Goal: Task Accomplishment & Management: Manage account settings

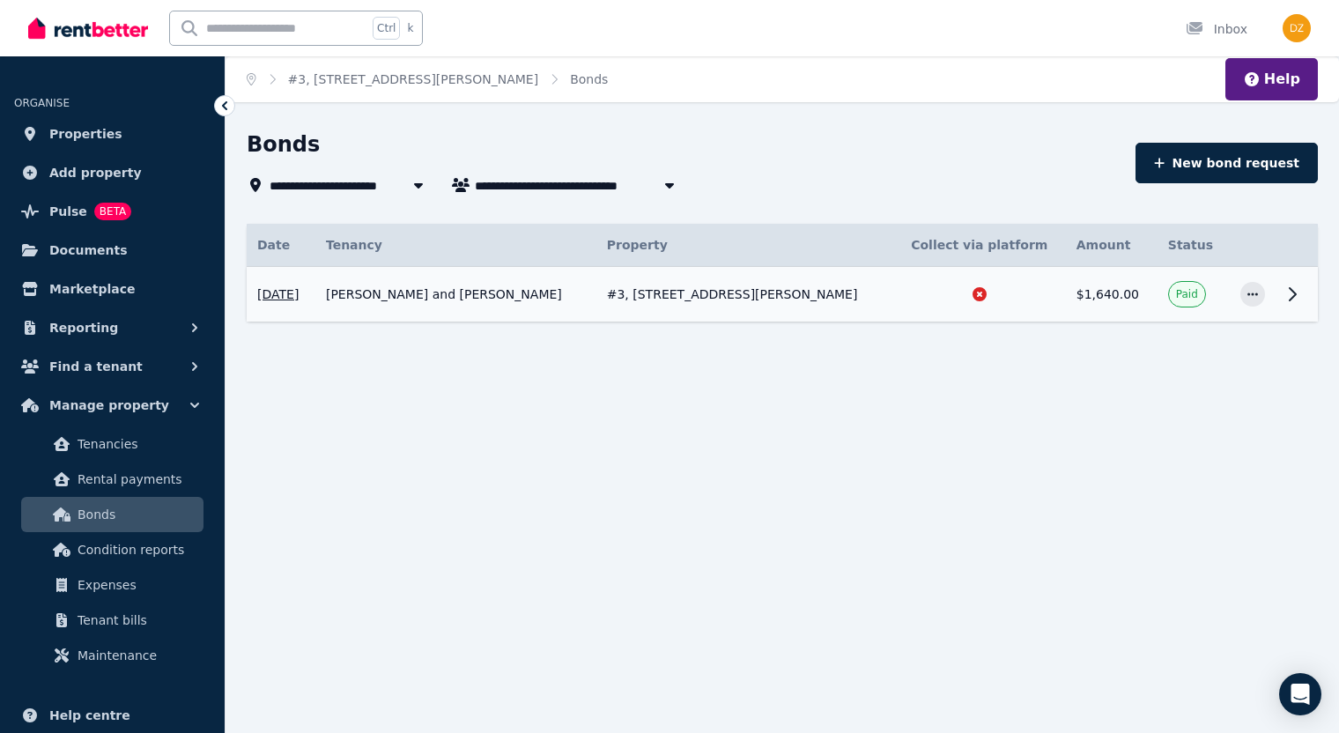
click at [597, 286] on td "[PERSON_NAME] and [PERSON_NAME]" at bounding box center [455, 295] width 281 height 56
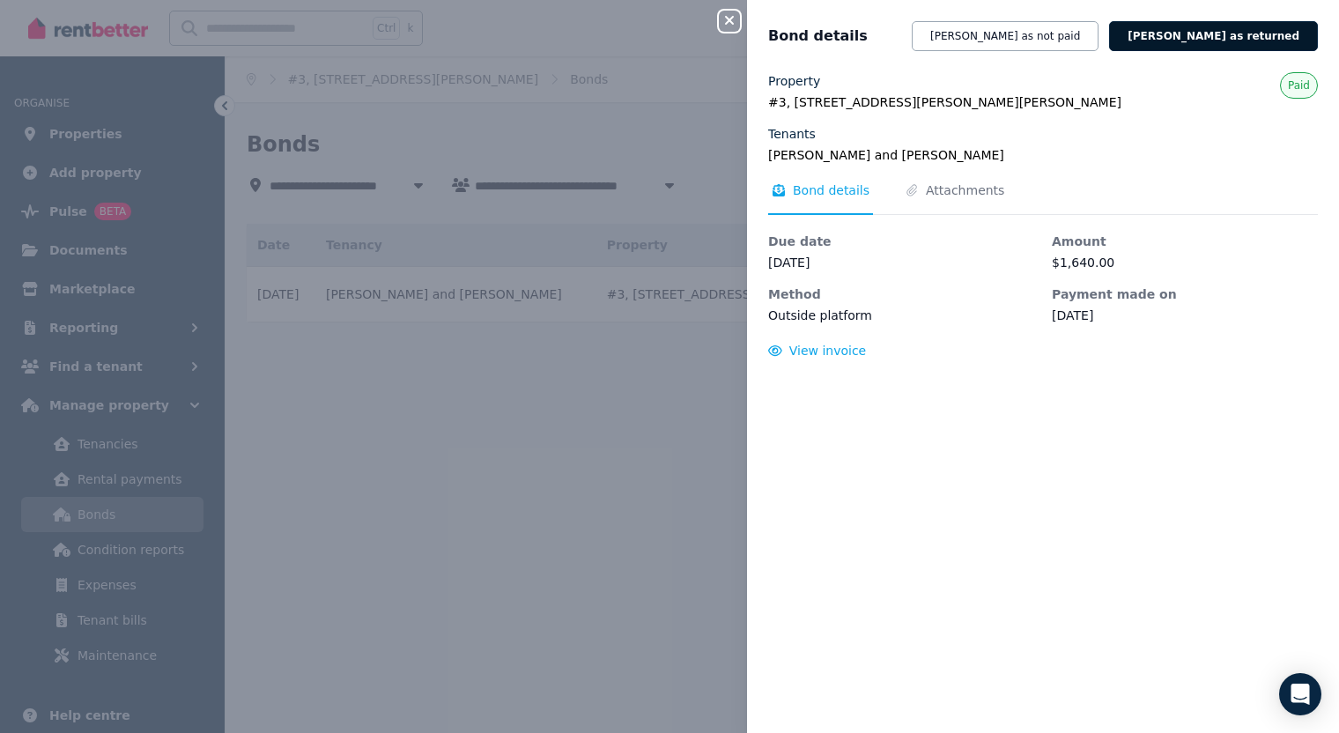
click at [1200, 38] on button "[PERSON_NAME] as returned" at bounding box center [1213, 36] width 209 height 30
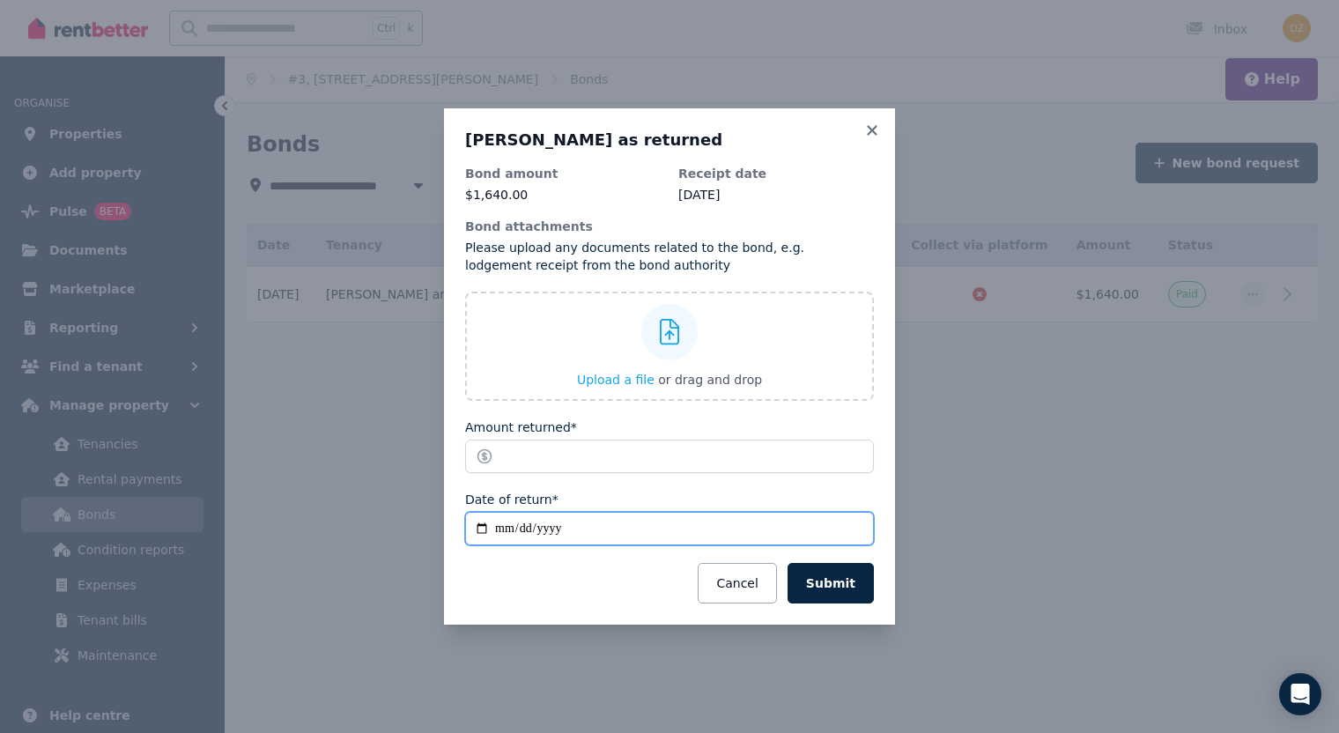
click at [500, 530] on input "**********" at bounding box center [669, 528] width 409 height 33
type input "**********"
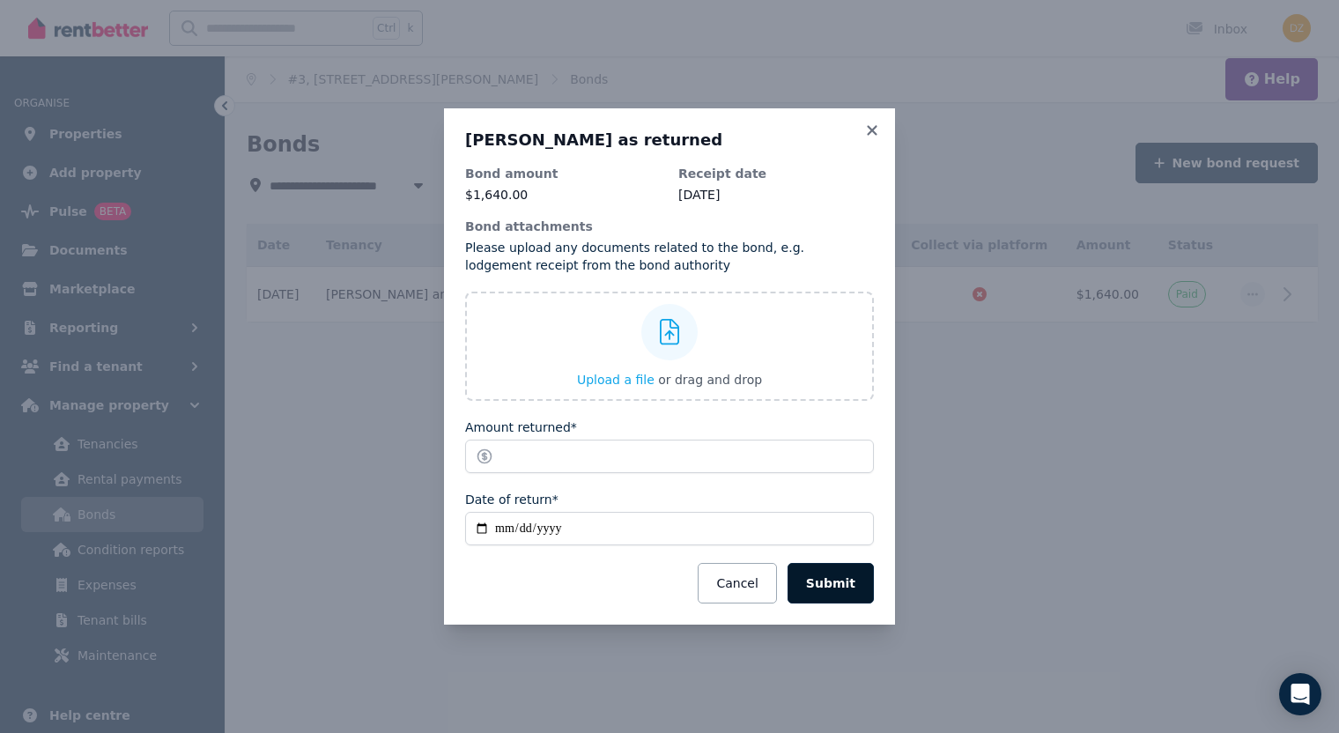
click at [833, 580] on button "Submit" at bounding box center [831, 583] width 86 height 41
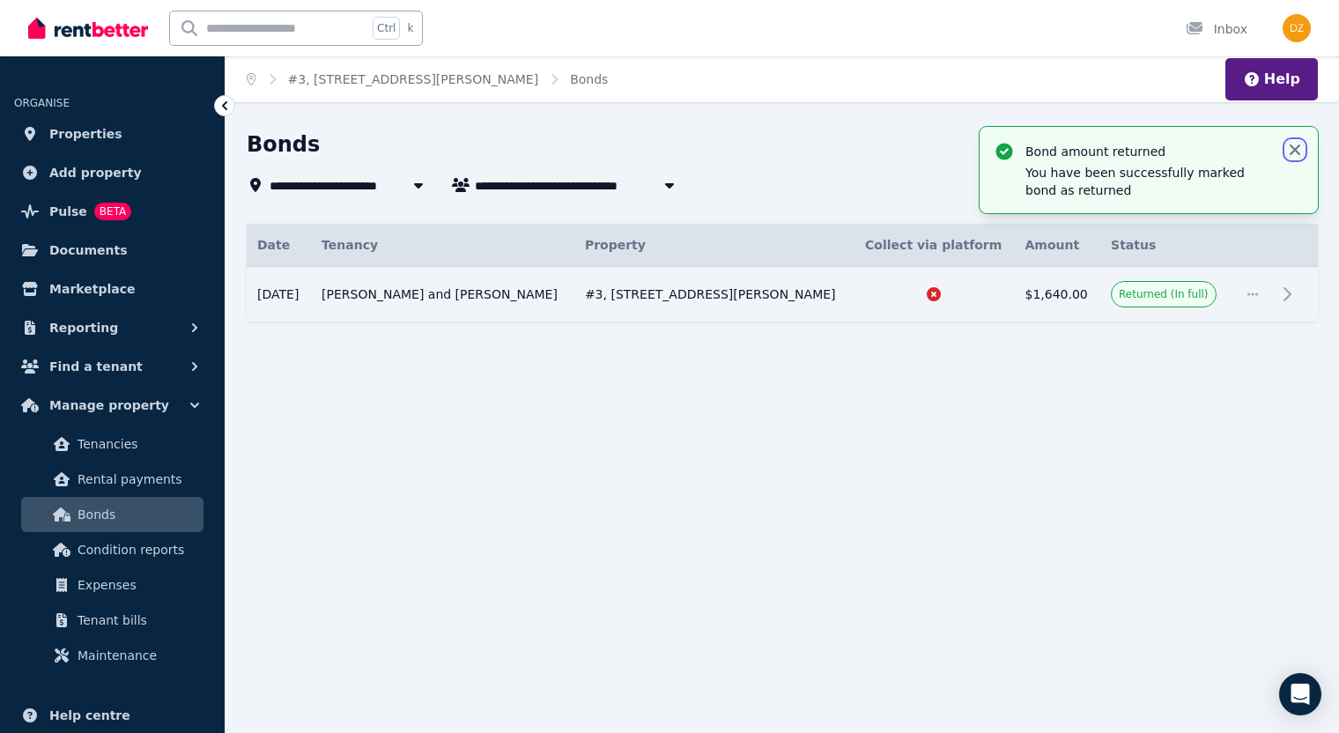
click at [1205, 151] on icon "button" at bounding box center [1295, 150] width 18 height 18
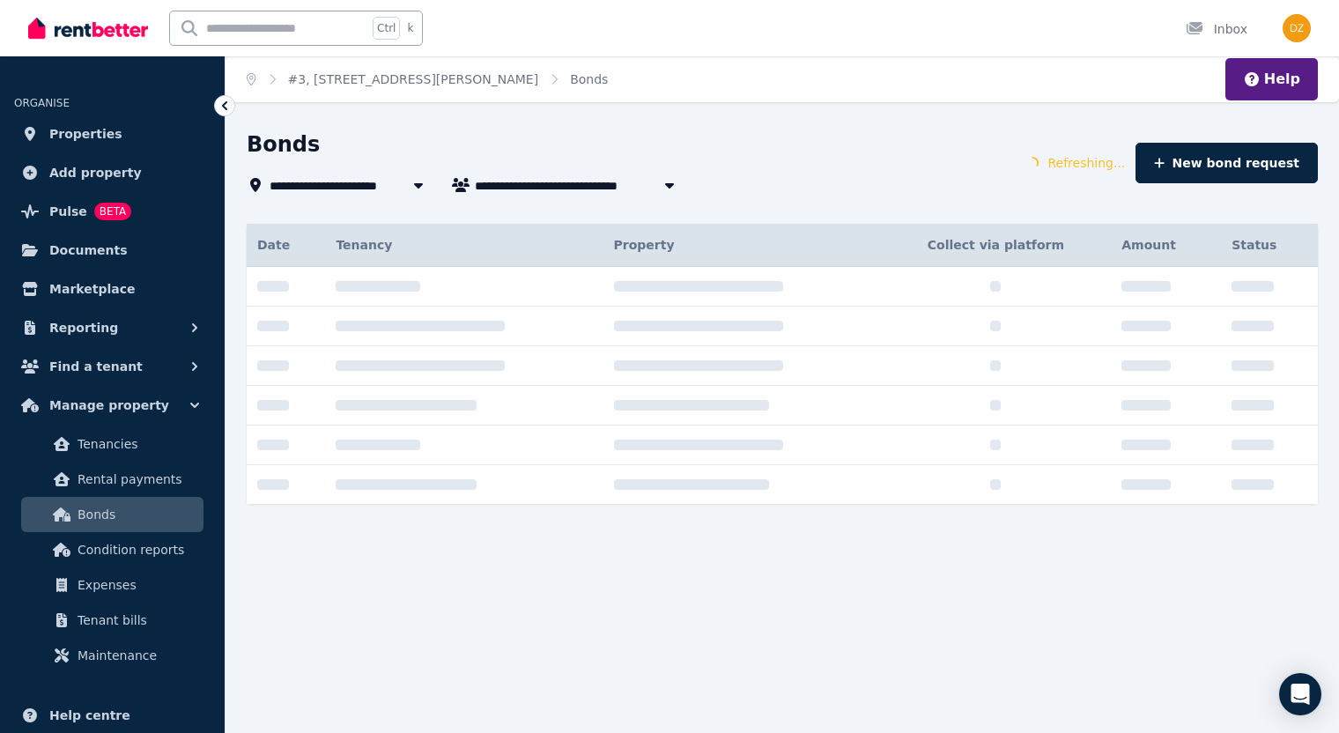
click at [303, 188] on span "#3, 2202/141 Campbell St" at bounding box center [408, 184] width 276 height 21
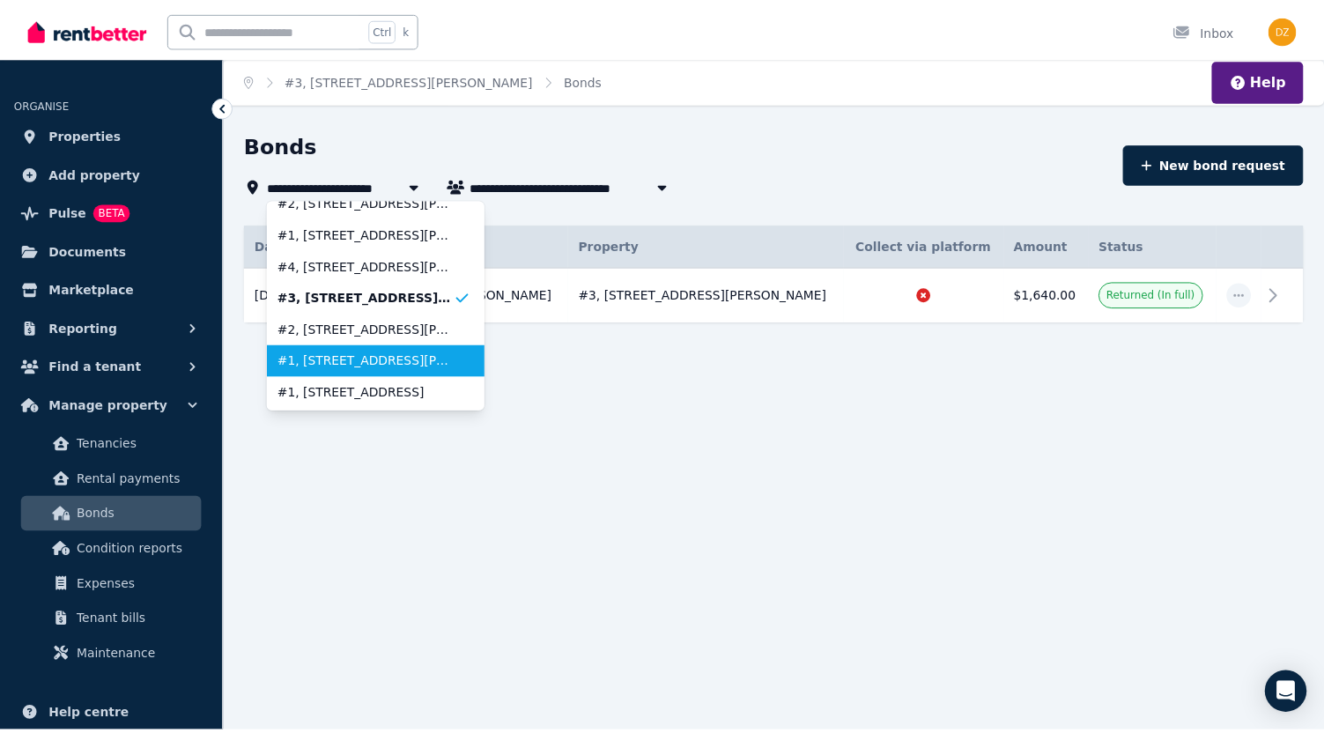
scroll to position [14, 0]
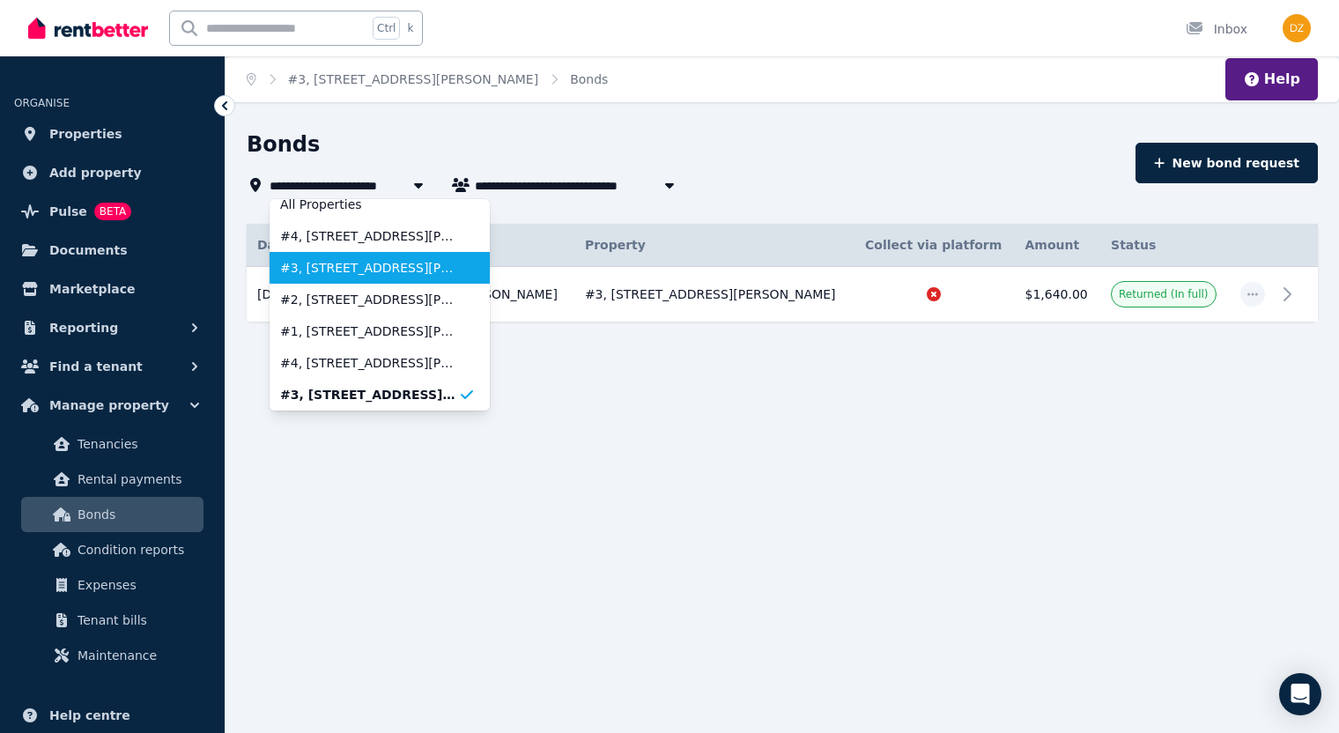
click at [359, 273] on span "#3, 2302/141 Campbell St" at bounding box center [369, 268] width 178 height 18
type input "**********"
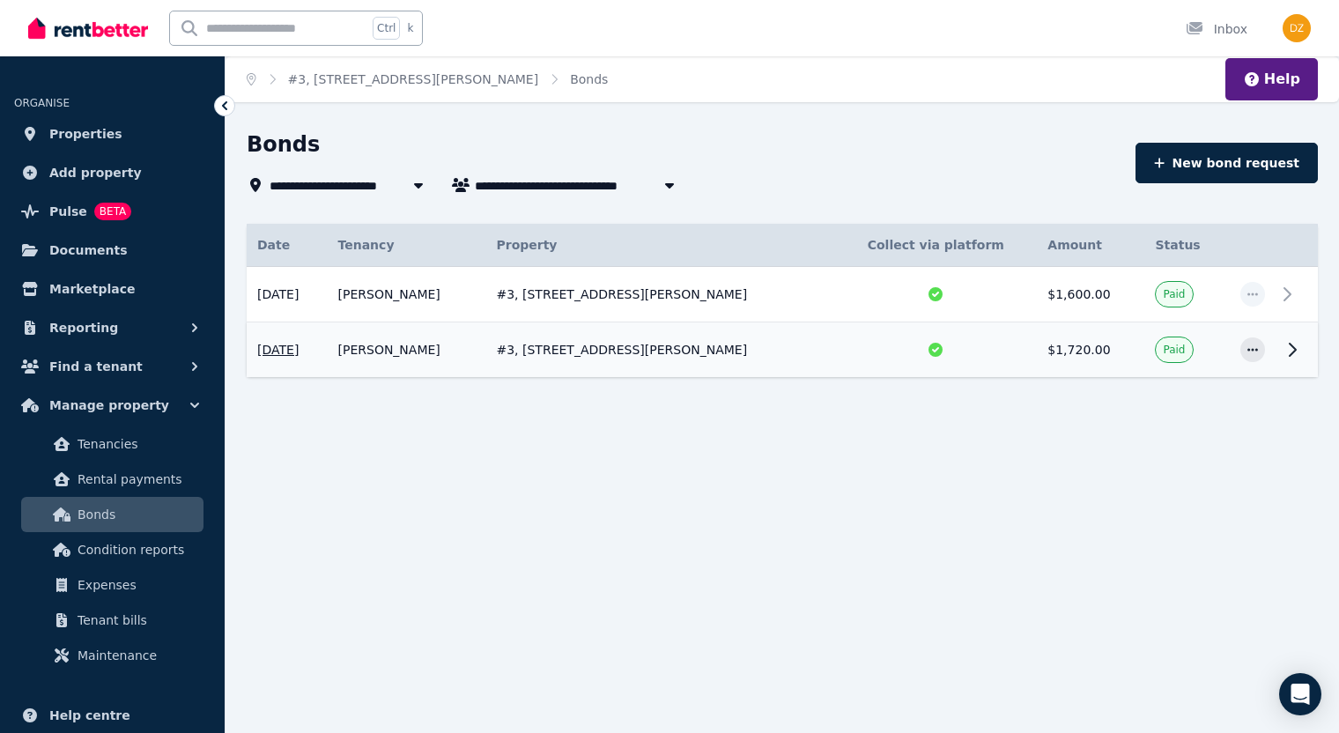
type input "**********"
click at [775, 347] on td "#3, 2302/141 Campbell St" at bounding box center [660, 350] width 349 height 56
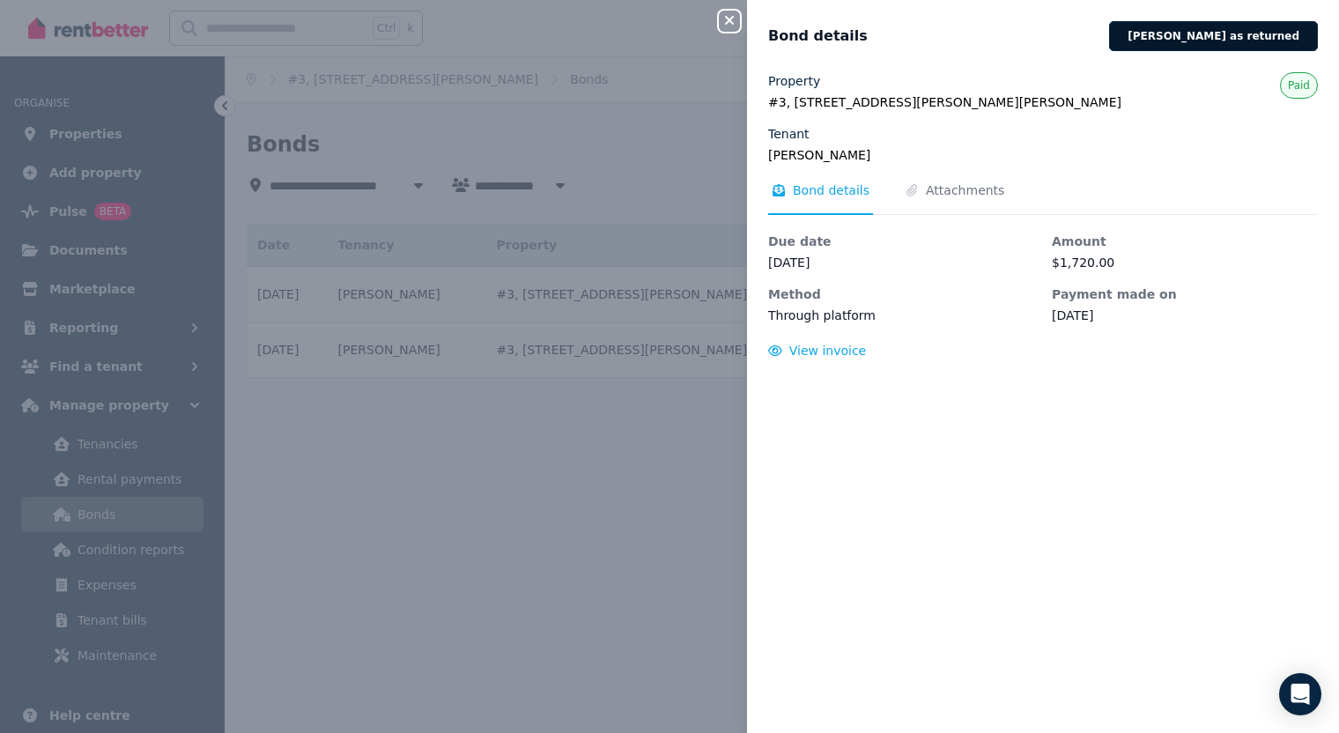
click at [1205, 40] on button "Mark bond as returned" at bounding box center [1213, 36] width 209 height 30
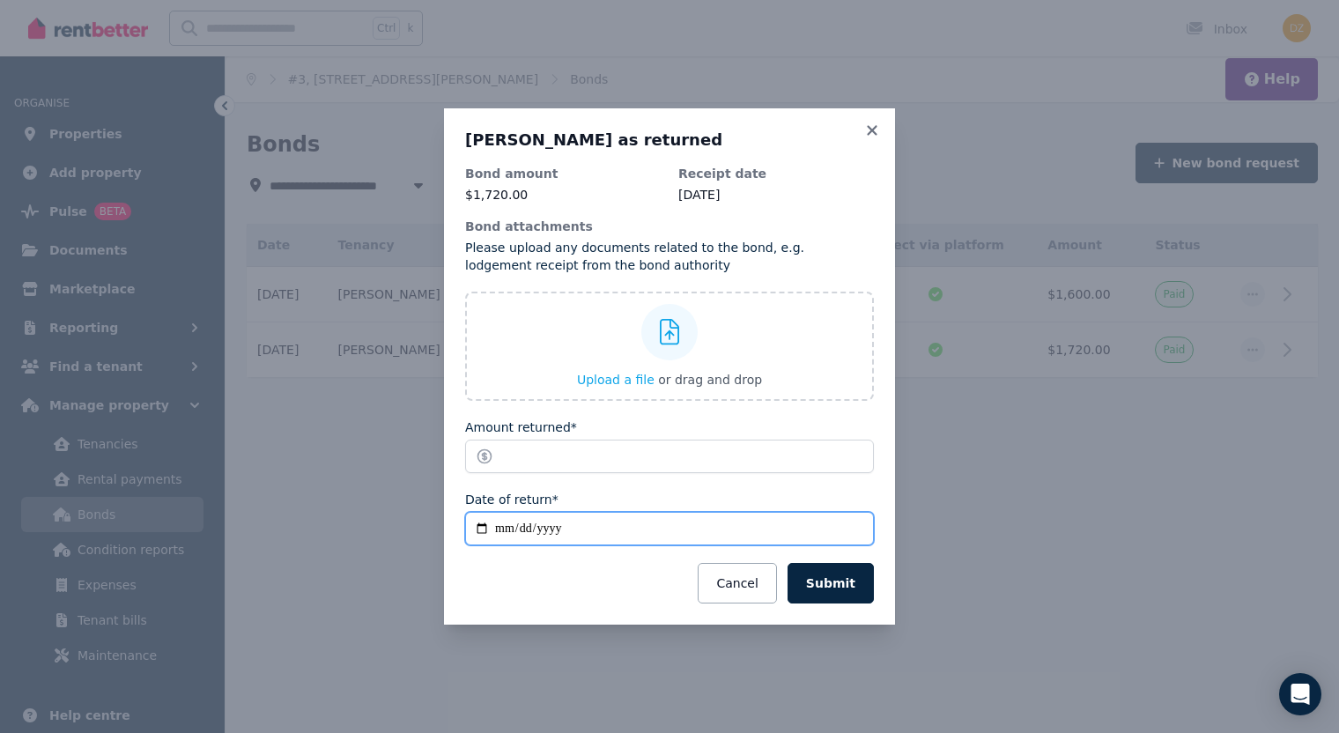
click at [500, 527] on input "**********" at bounding box center [669, 528] width 409 height 33
type input "**********"
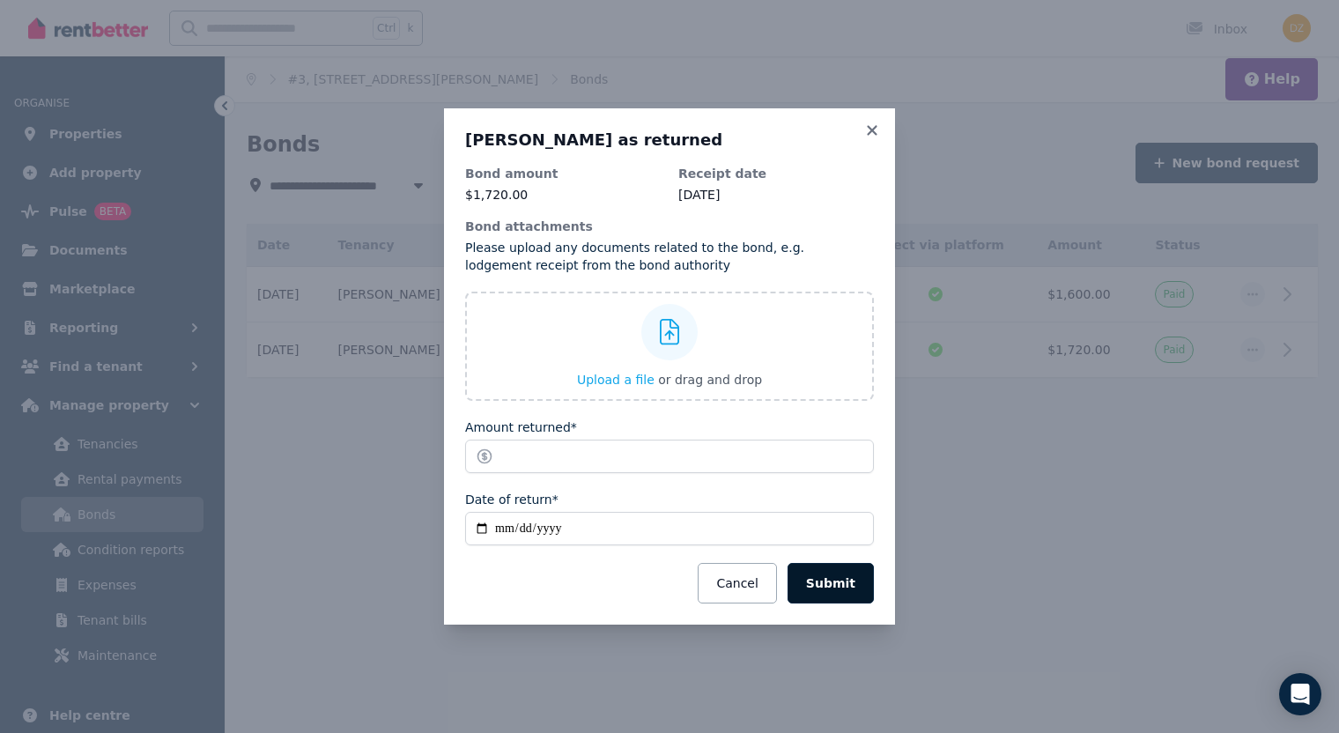
click at [834, 580] on button "Submit" at bounding box center [831, 583] width 86 height 41
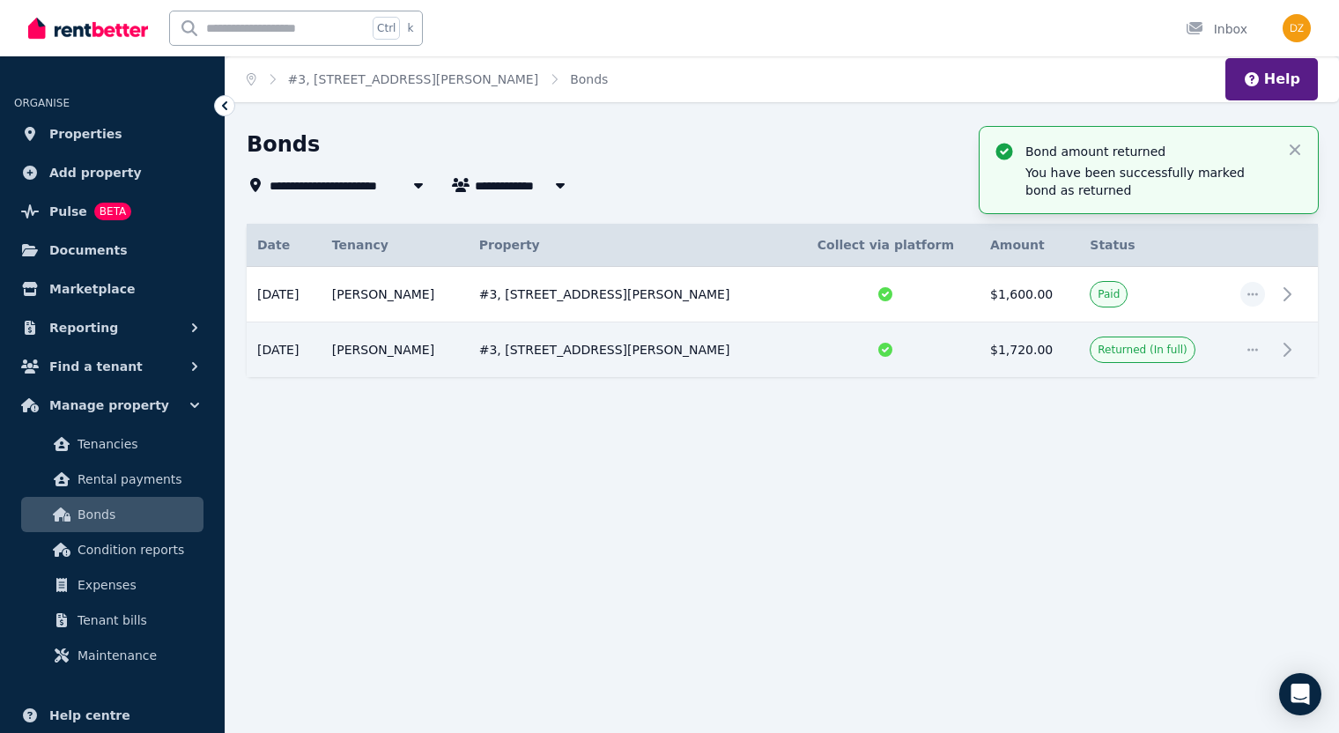
click at [361, 187] on span "#3, 2302/141 Campbell St" at bounding box center [408, 184] width 276 height 21
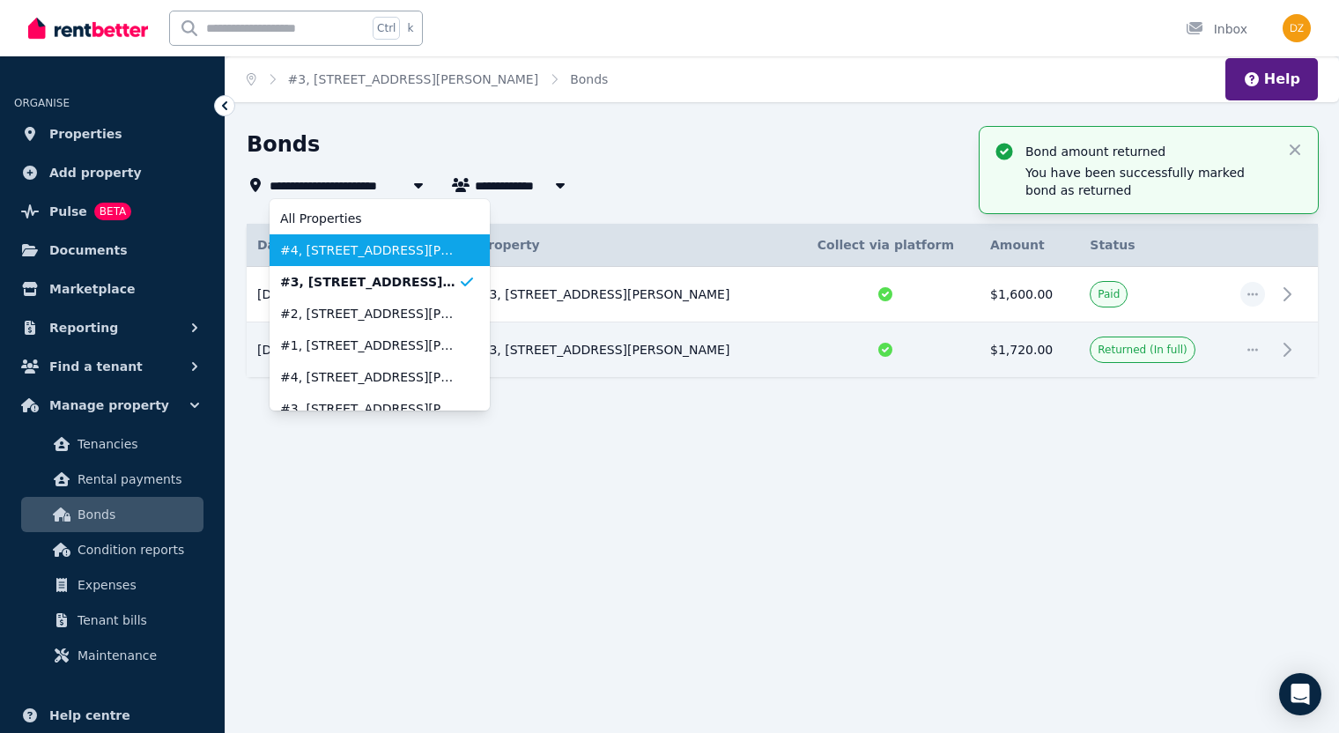
click at [353, 248] on span "#4, 2302/141 Campbell St" at bounding box center [369, 250] width 178 height 18
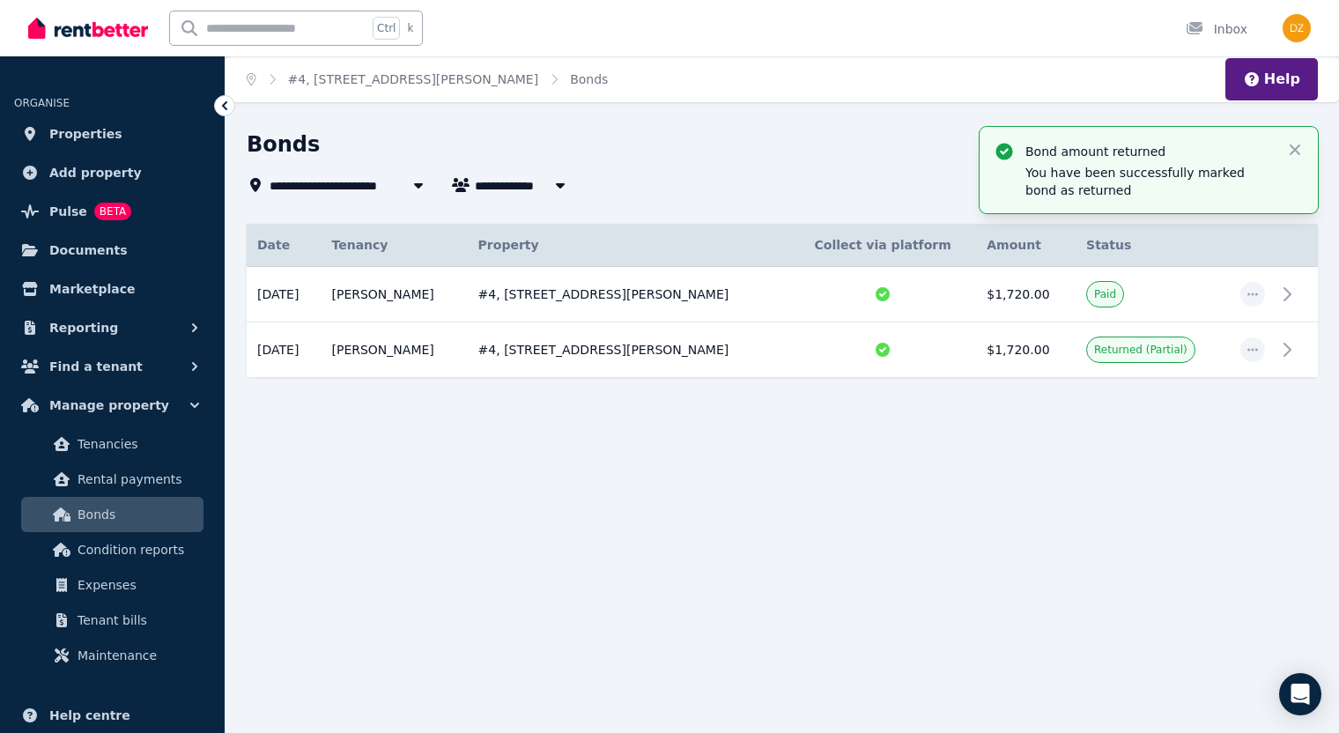
click at [350, 183] on span "#4, 2302/141 Campbell St" at bounding box center [408, 184] width 276 height 21
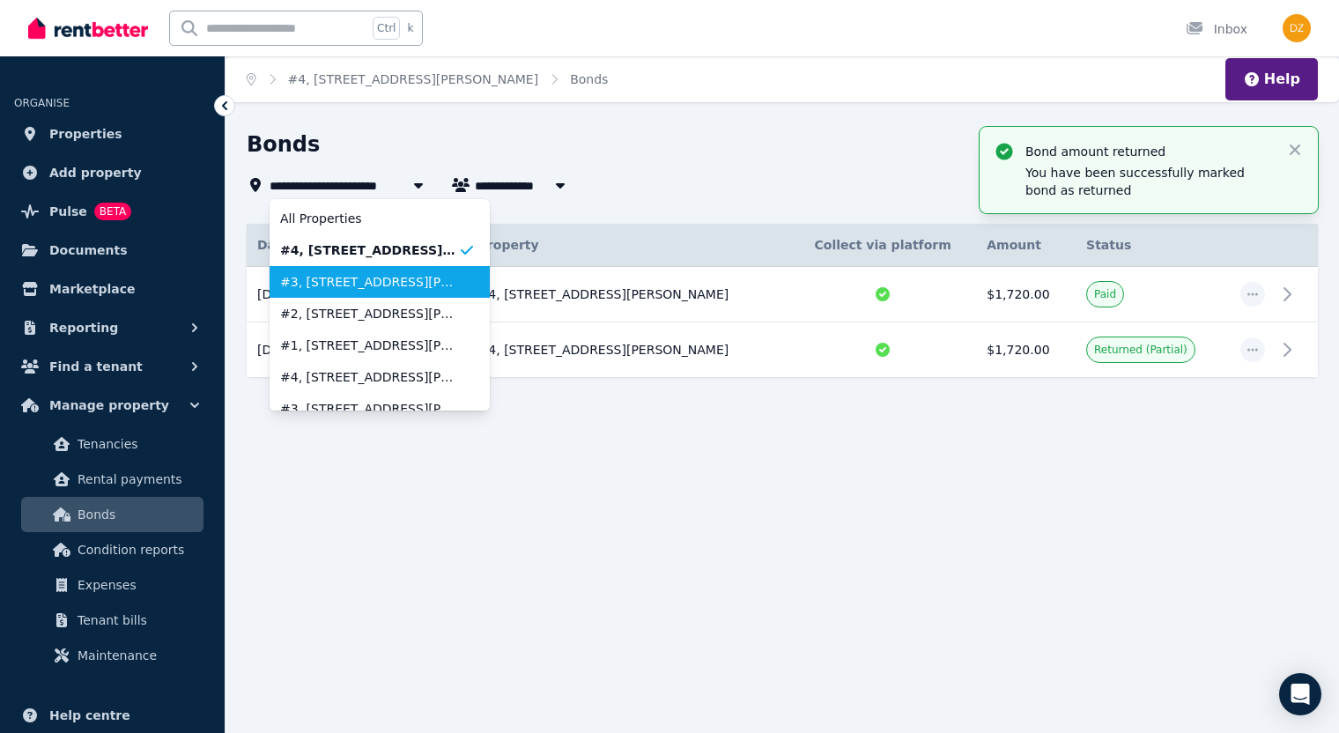
click at [370, 280] on span "#3, 2302/141 Campbell St" at bounding box center [369, 282] width 178 height 18
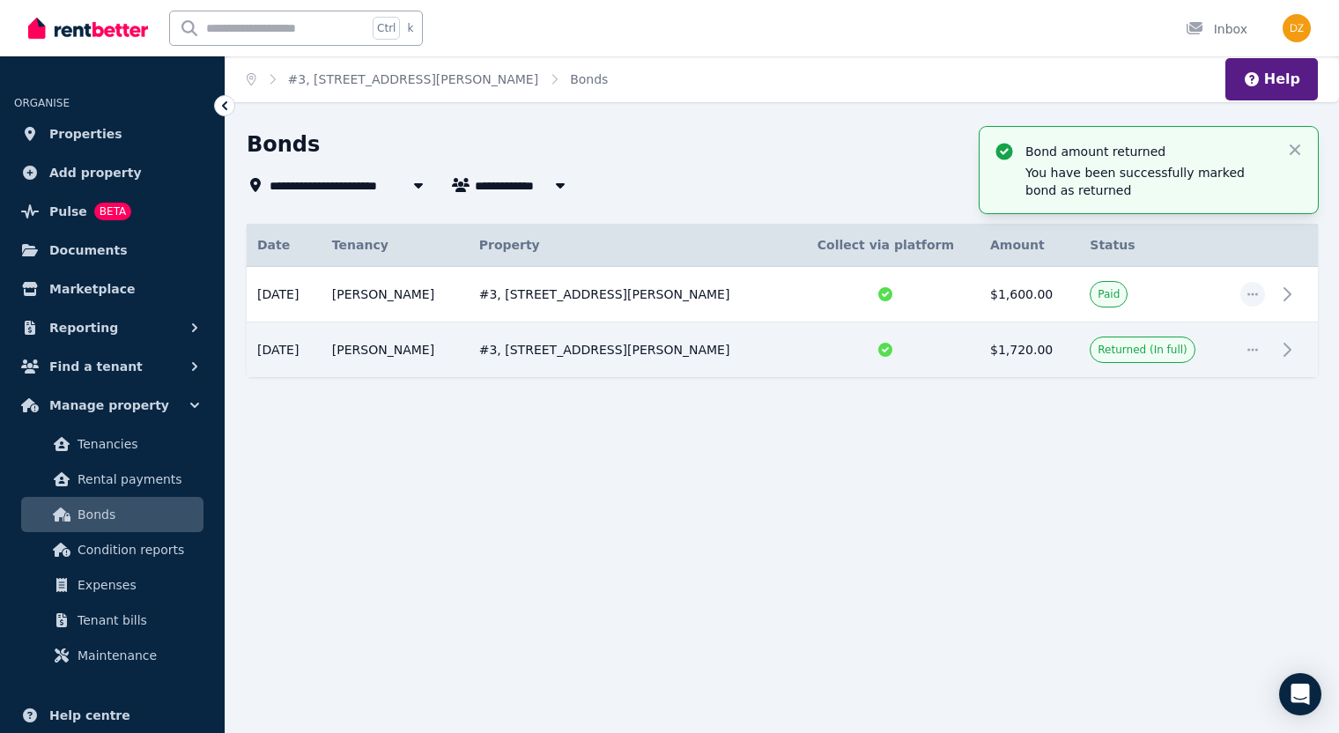
click at [378, 182] on span "#3, 2302/141 Campbell St" at bounding box center [408, 184] width 276 height 21
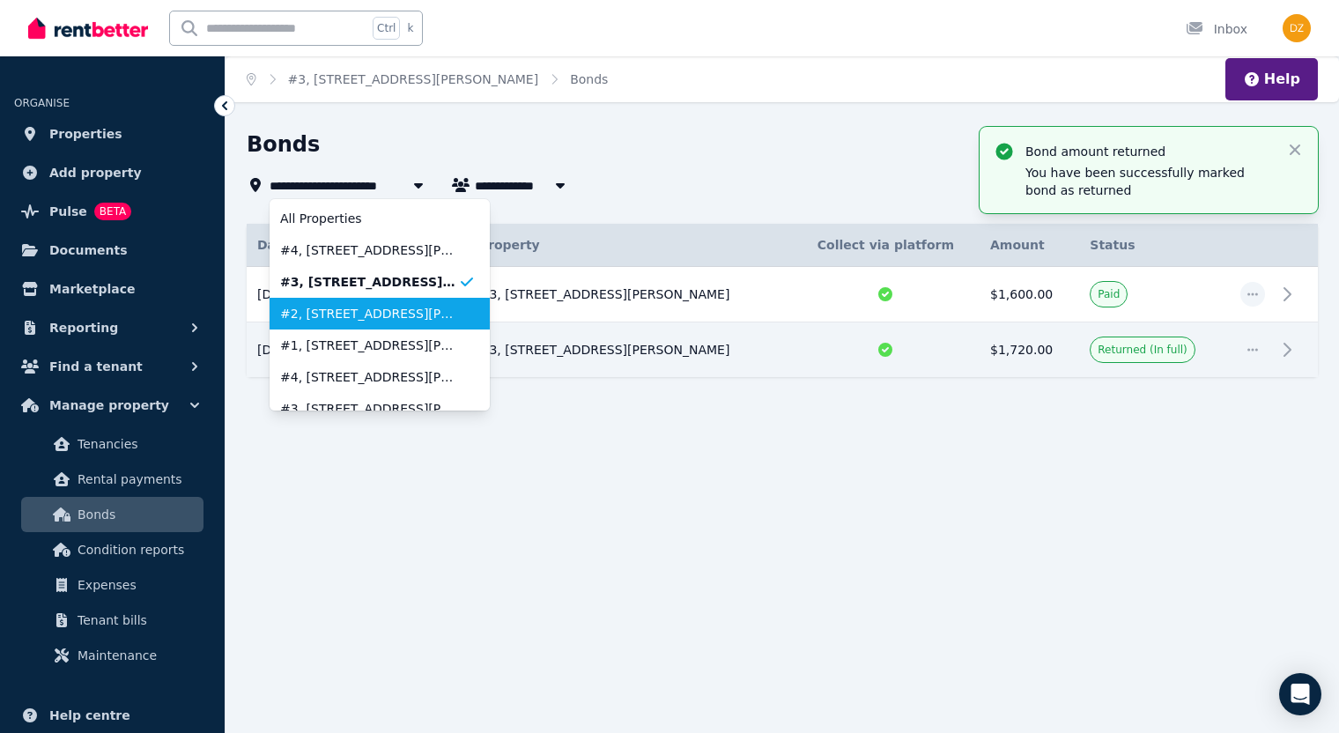
click at [361, 316] on span "#2, 2302/141 Campbell St" at bounding box center [369, 314] width 178 height 18
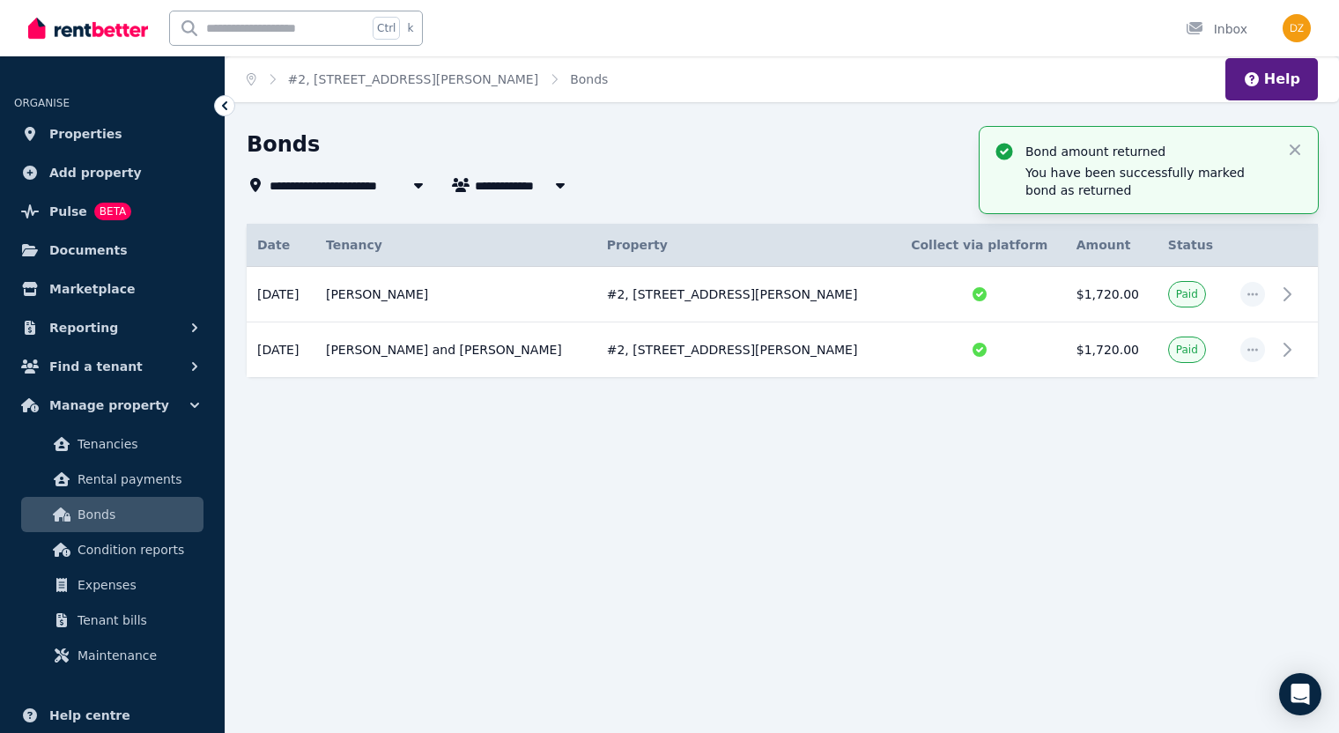
click at [363, 182] on span "#2, 2302/141 Campbell St" at bounding box center [408, 184] width 276 height 21
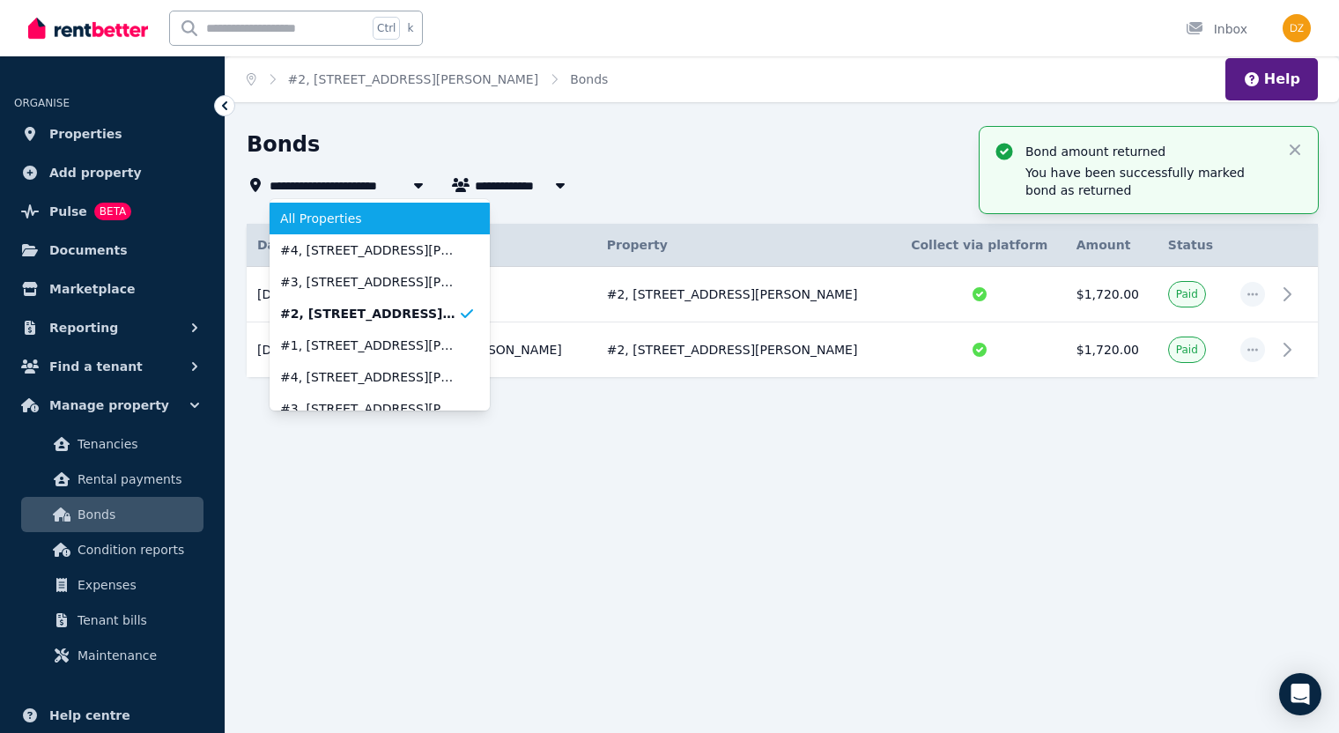
click at [333, 221] on span "All Properties" at bounding box center [369, 219] width 178 height 18
type input "**********"
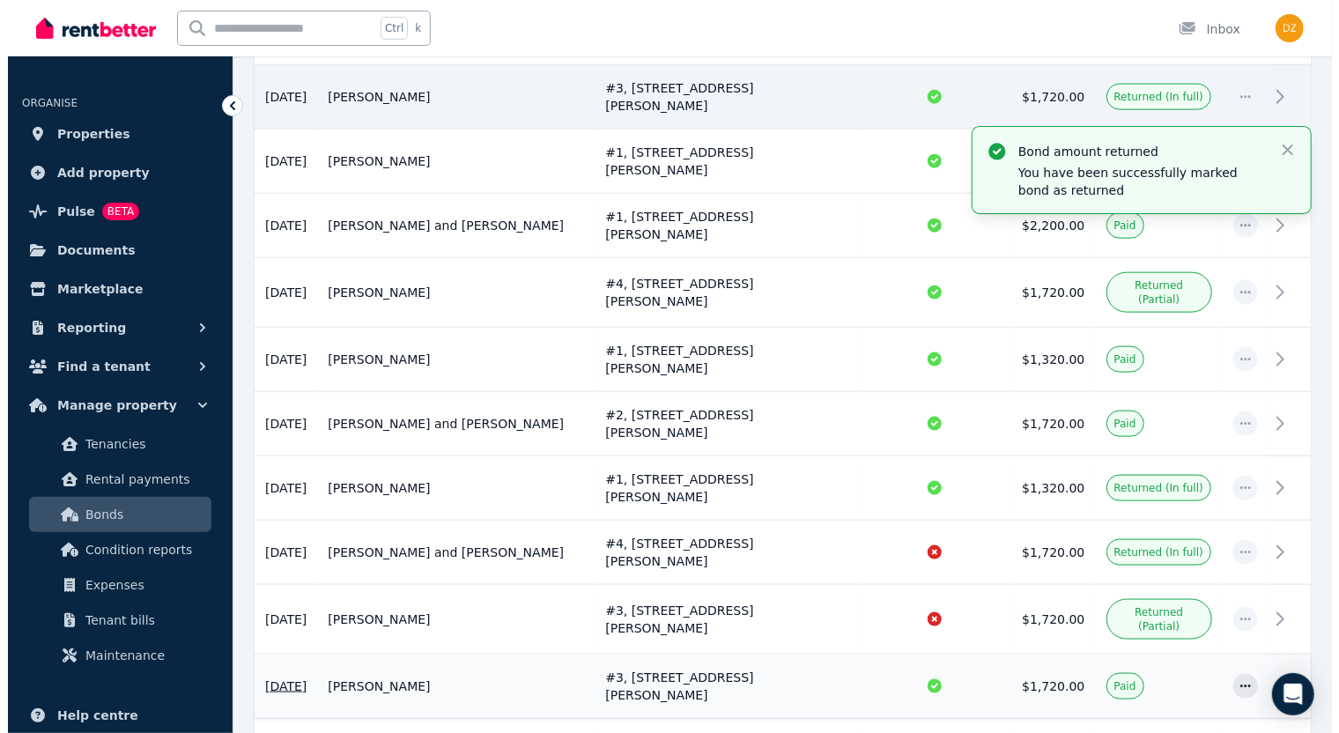
scroll to position [1552, 0]
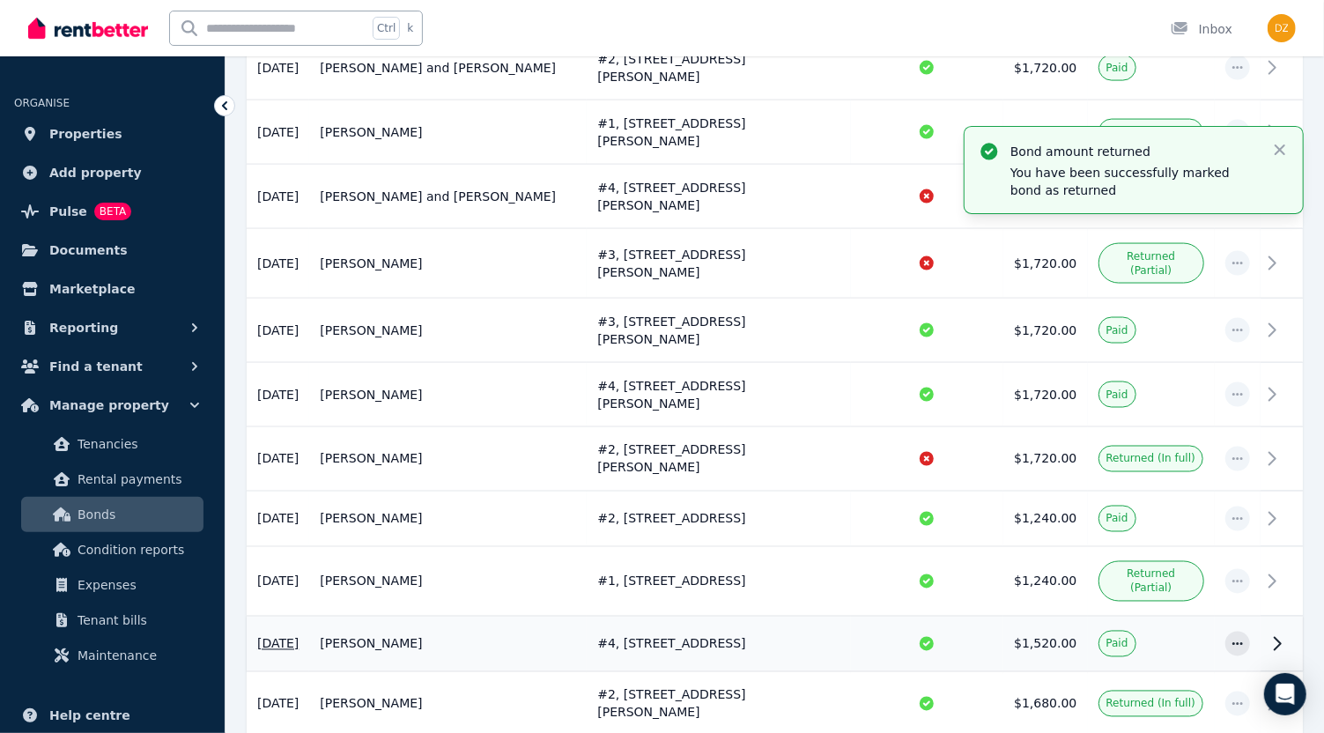
click at [1160, 617] on td "Paid" at bounding box center [1151, 645] width 127 height 56
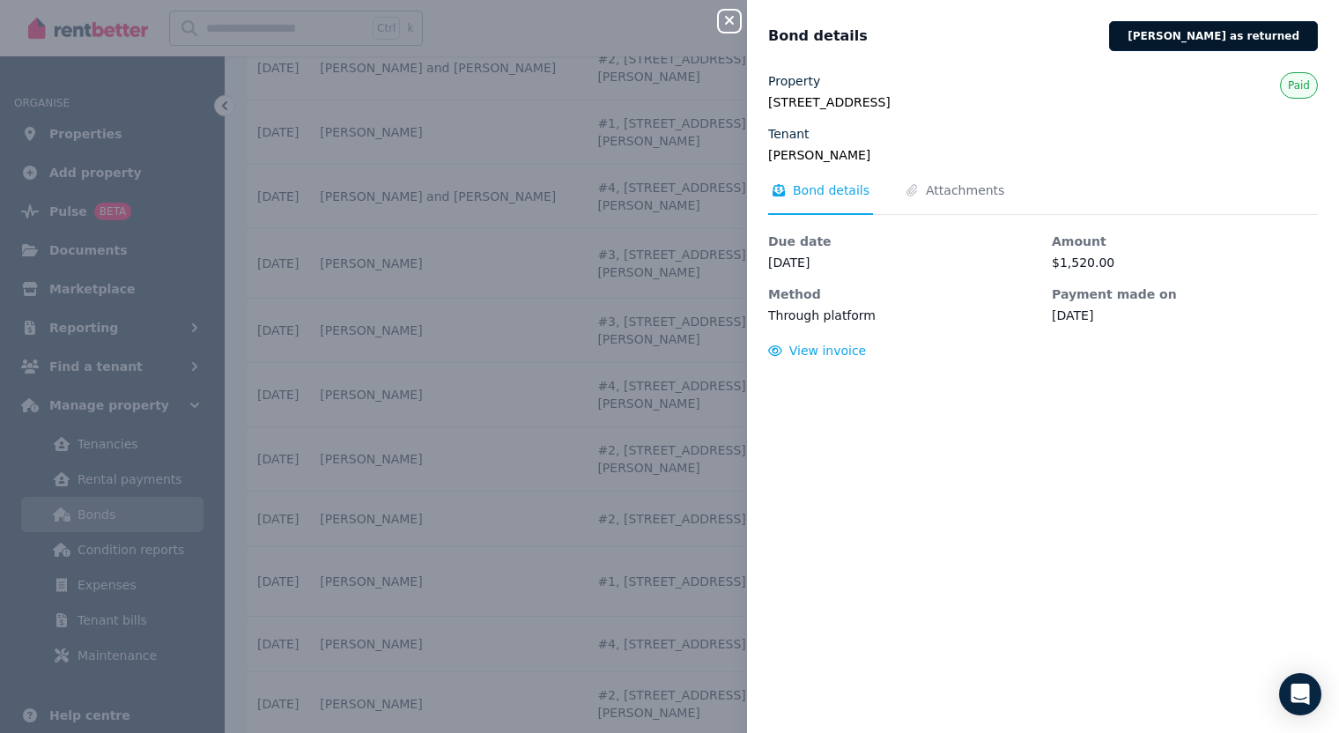
click at [1205, 38] on button "Mark bond as returned" at bounding box center [1213, 36] width 209 height 30
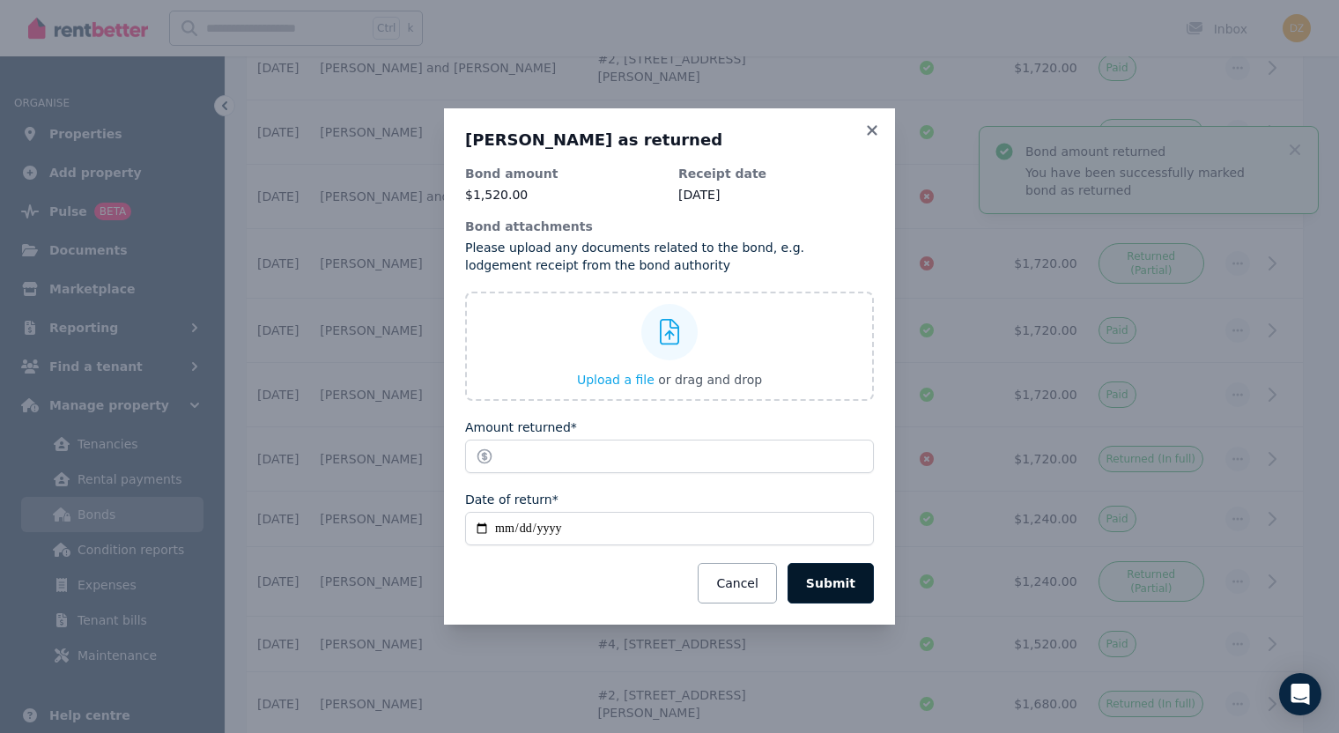
click at [822, 578] on button "Submit" at bounding box center [831, 583] width 86 height 41
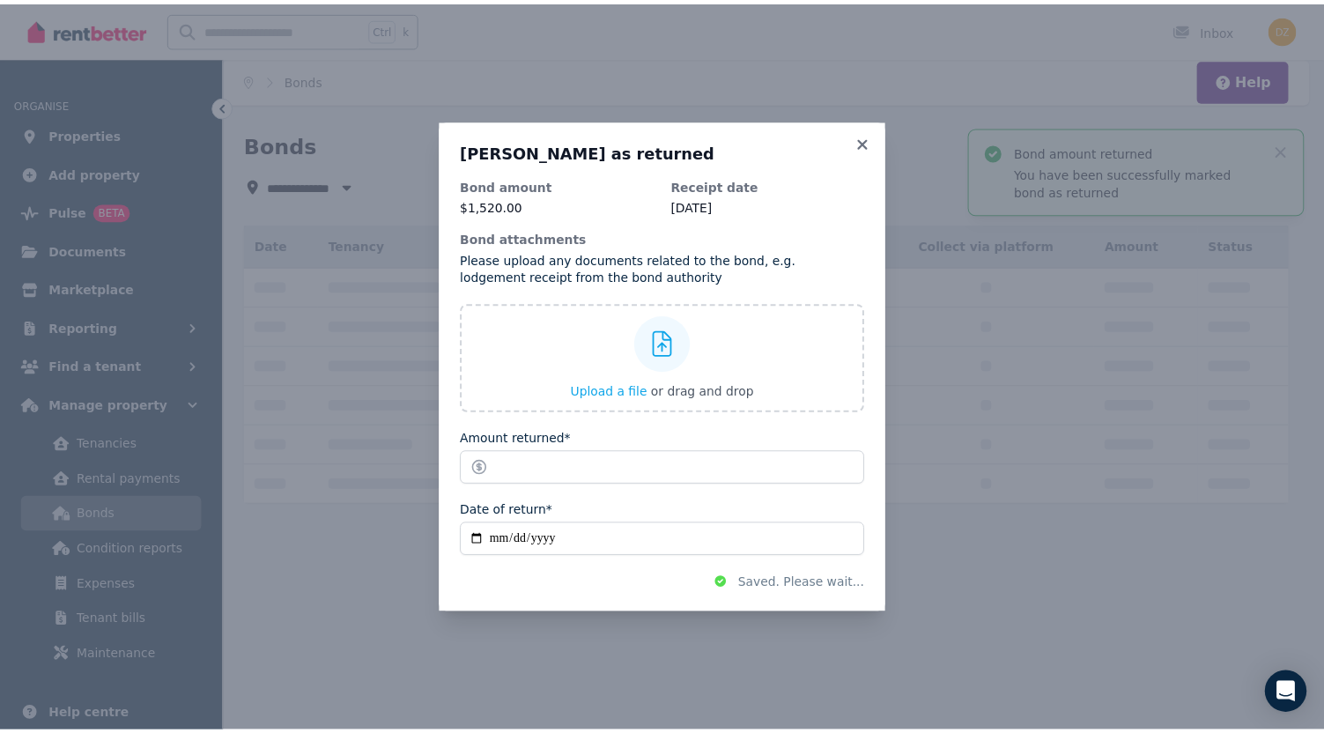
scroll to position [0, 0]
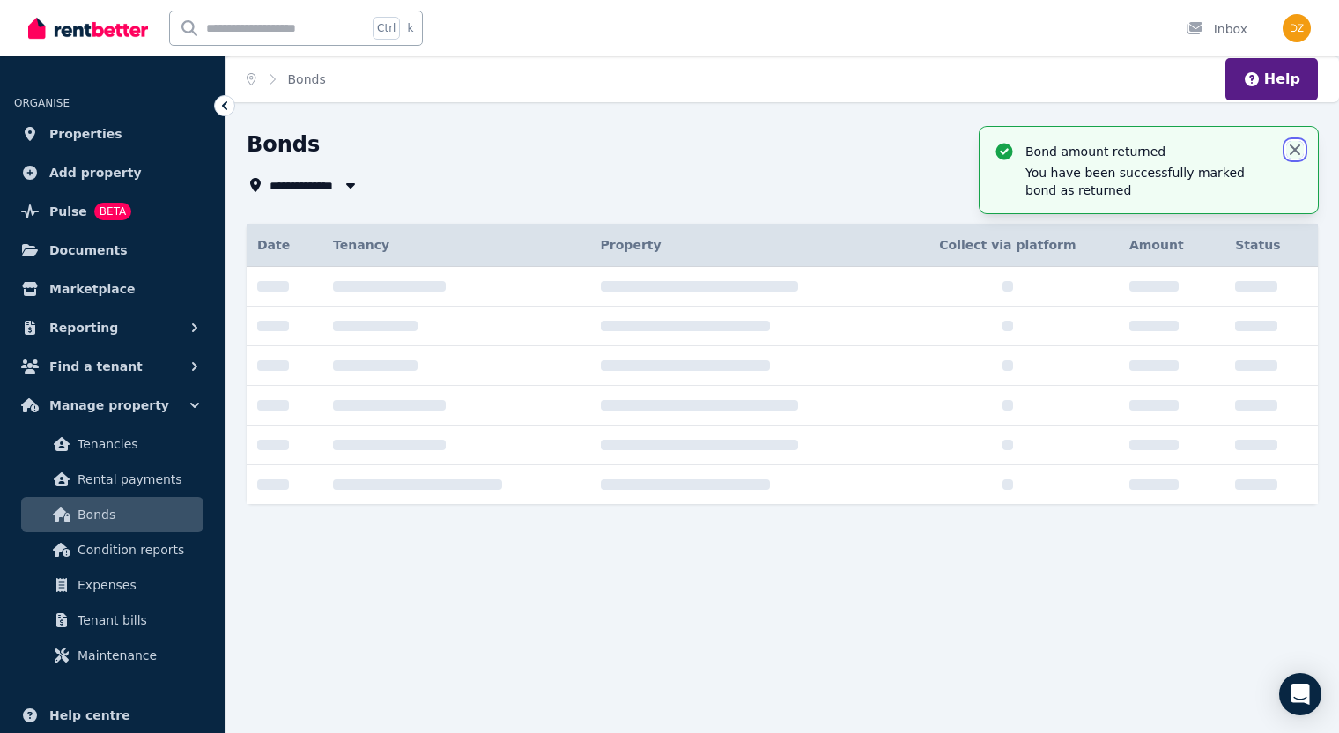
click at [1205, 146] on icon "button" at bounding box center [1295, 150] width 11 height 11
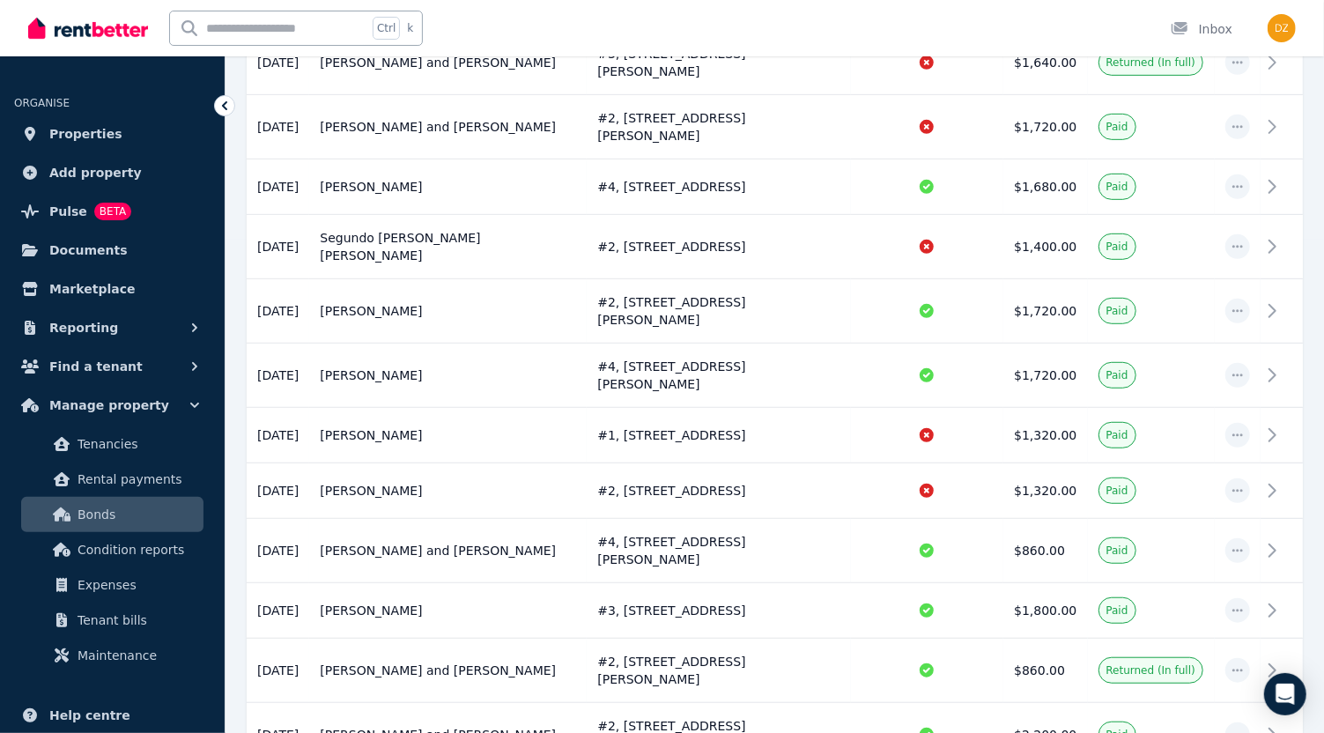
scroll to position [391, 0]
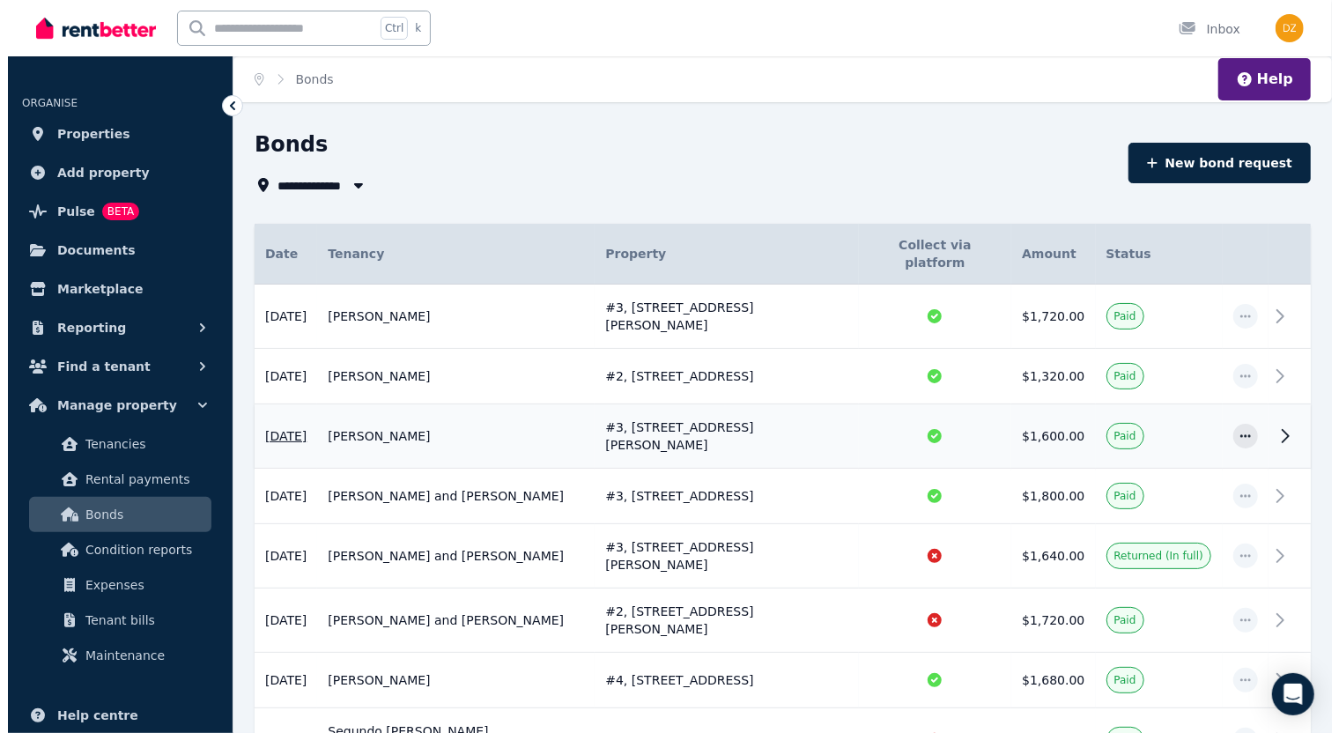
scroll to position [524, 0]
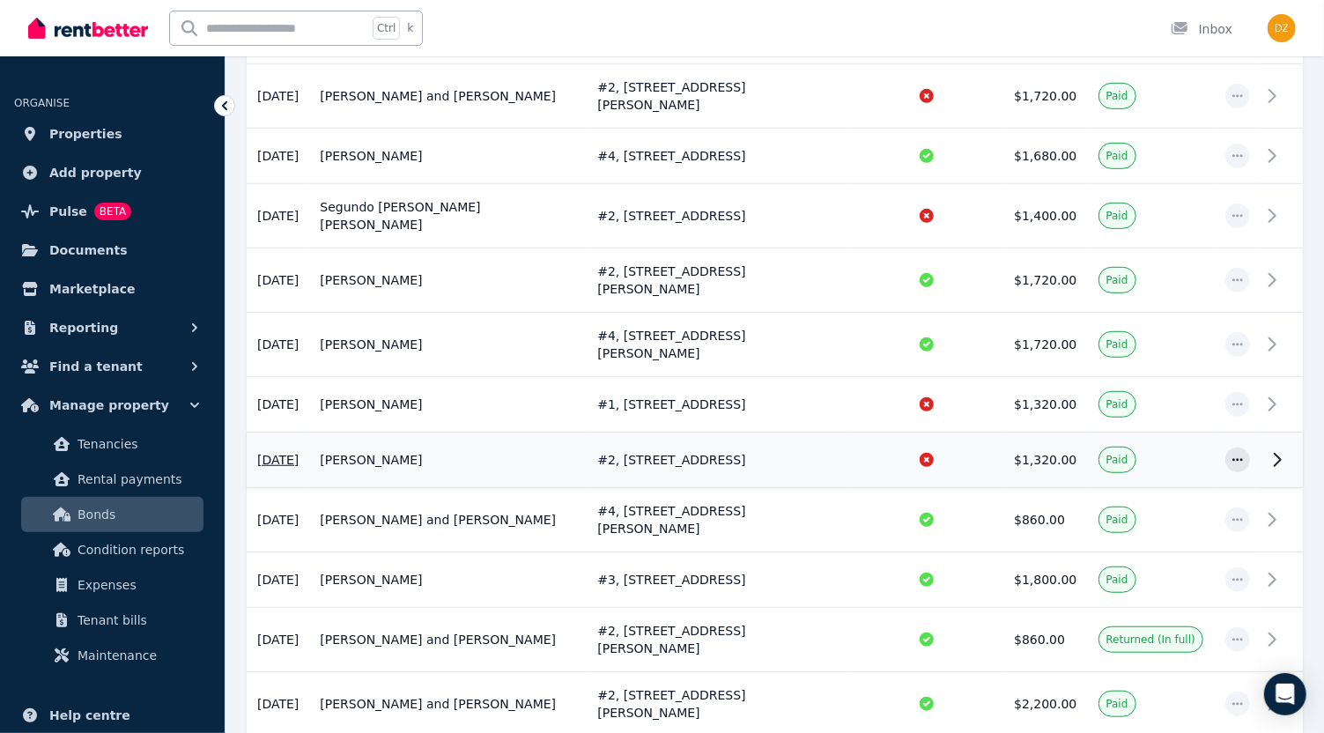
click at [1031, 433] on td "$1,320.00" at bounding box center [1046, 461] width 84 height 56
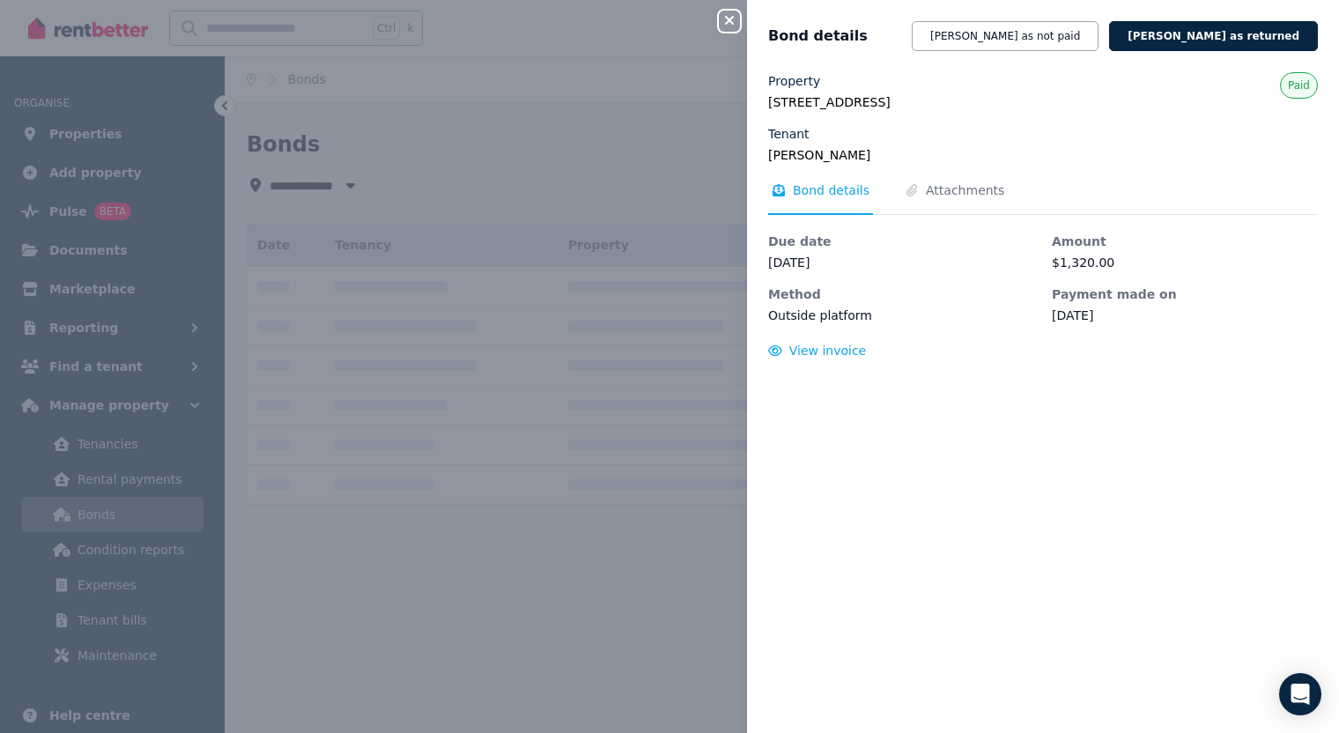
scroll to position [0, 0]
click at [1234, 37] on button "Mark bond as returned" at bounding box center [1213, 36] width 209 height 30
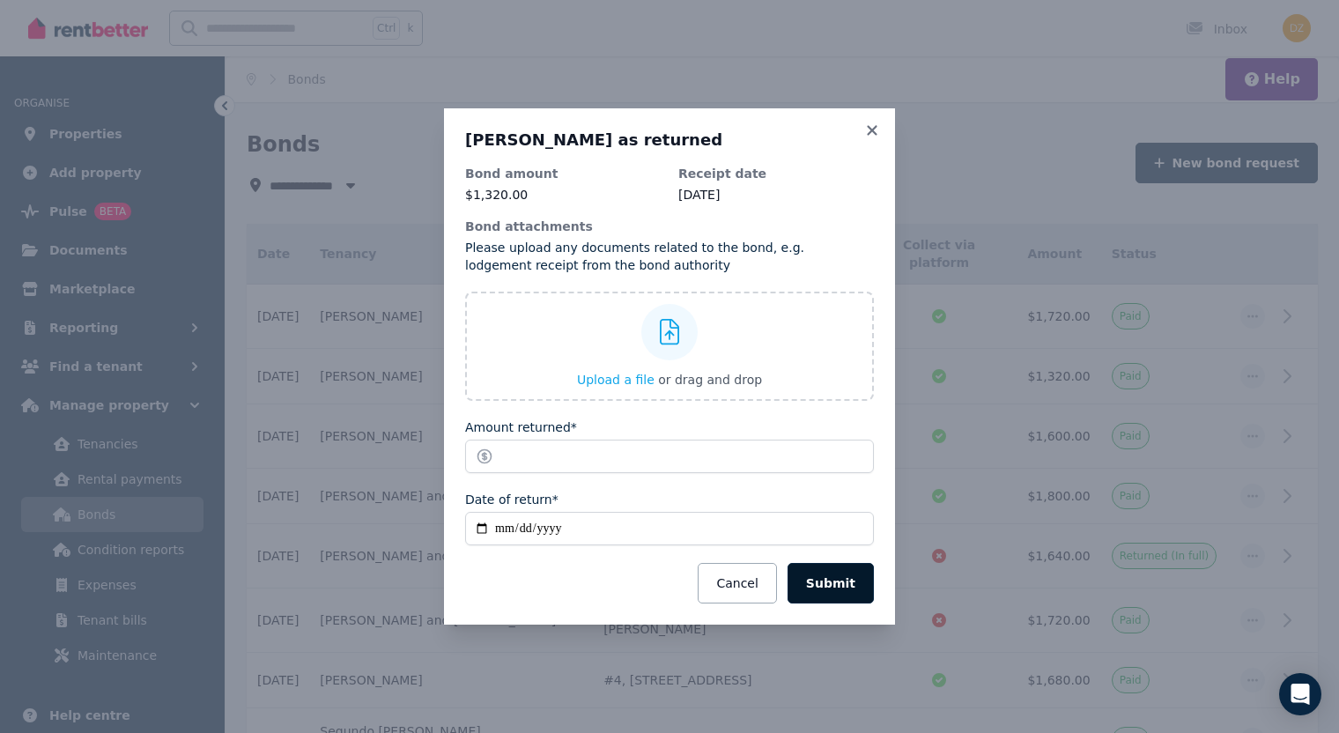
click at [837, 579] on button "Submit" at bounding box center [831, 583] width 86 height 41
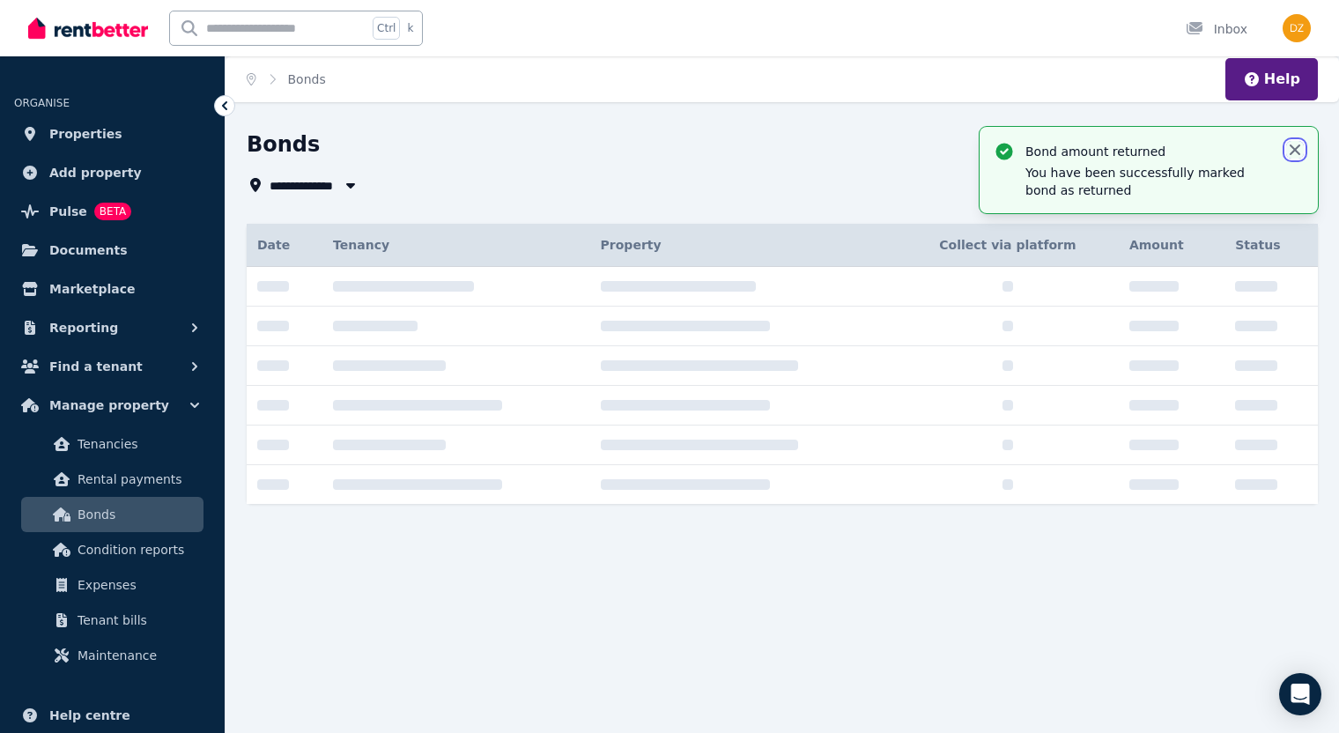
click at [1297, 150] on icon "button" at bounding box center [1295, 150] width 18 height 18
